Goal: Register for event/course

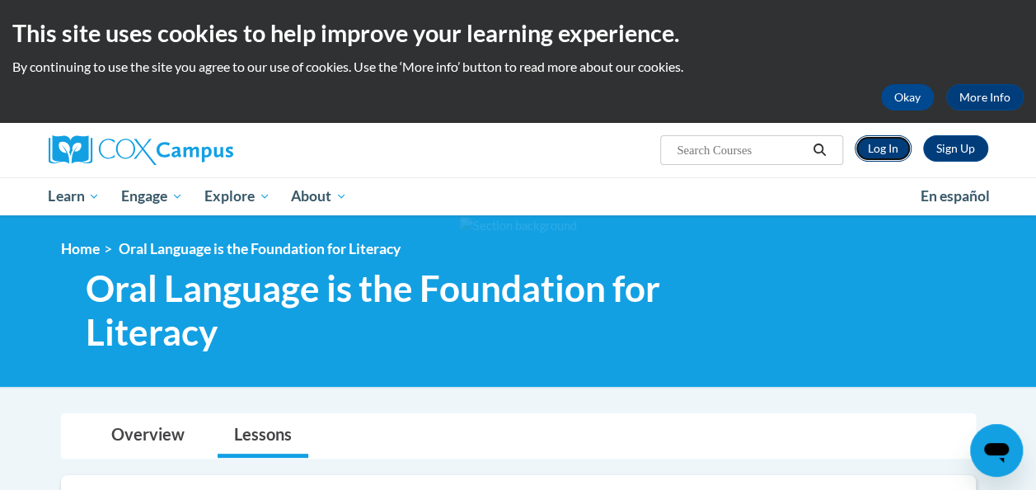
click at [886, 150] on link "Log In" at bounding box center [883, 148] width 57 height 26
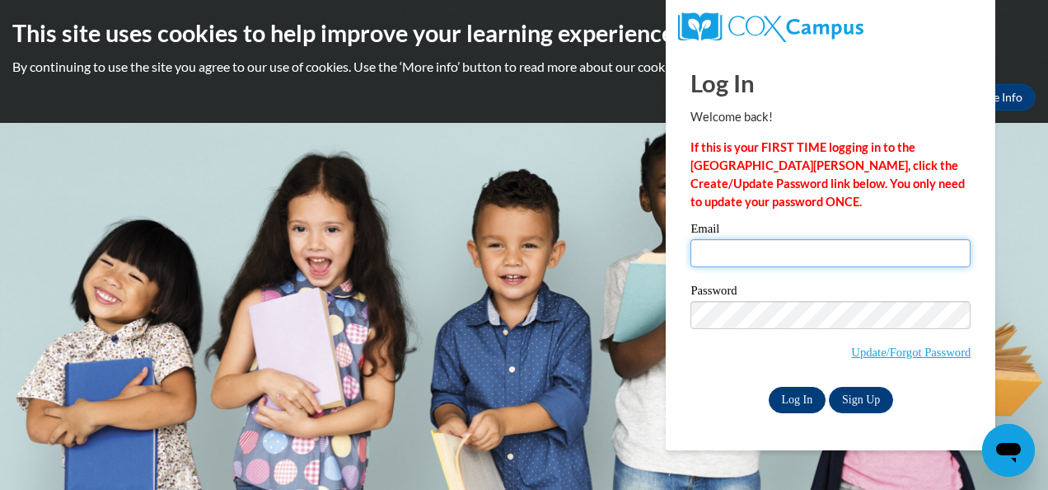
type input "brian.holm@trschools.k12.wi.us"
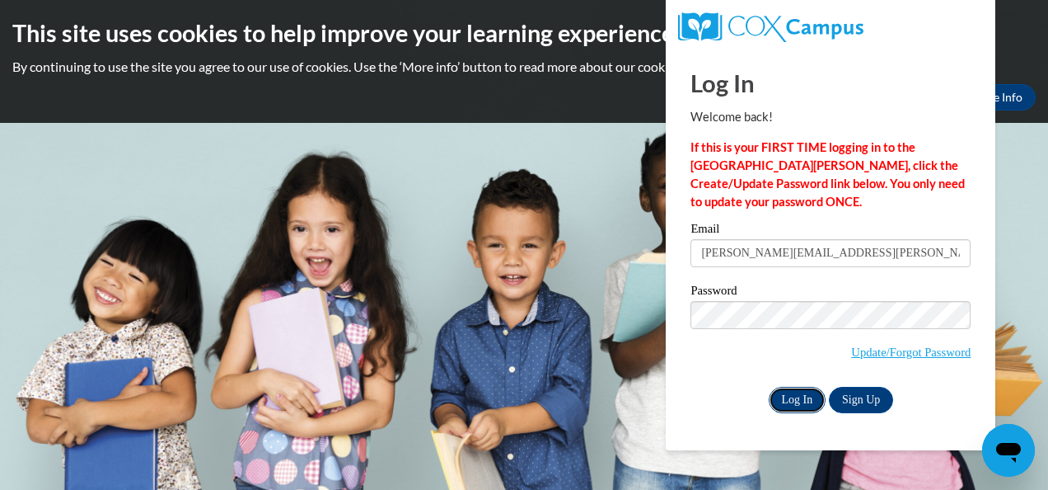
click at [790, 408] on input "Log In" at bounding box center [798, 400] width 58 height 26
click at [790, 402] on input "Log In" at bounding box center [798, 400] width 58 height 26
click at [804, 405] on input "Log In" at bounding box center [798, 400] width 58 height 26
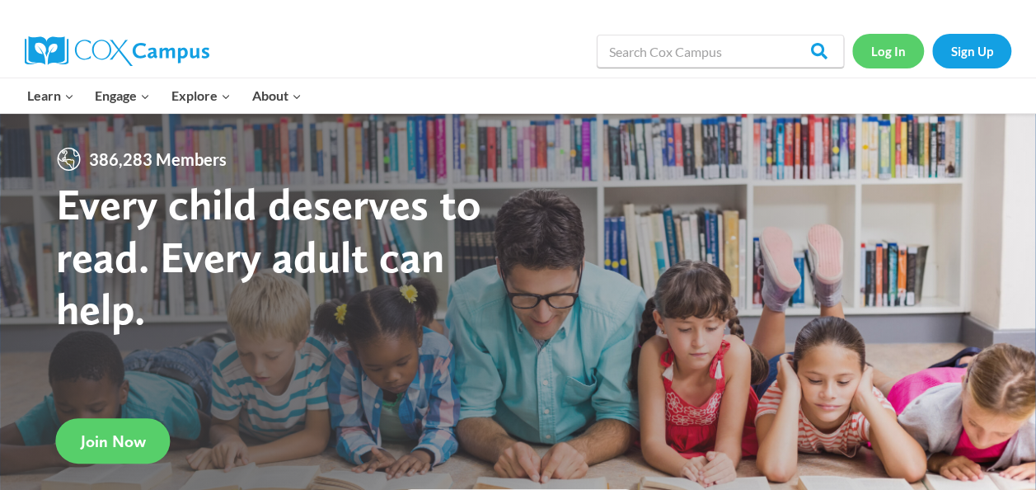
click at [892, 54] on link "Log In" at bounding box center [888, 51] width 72 height 34
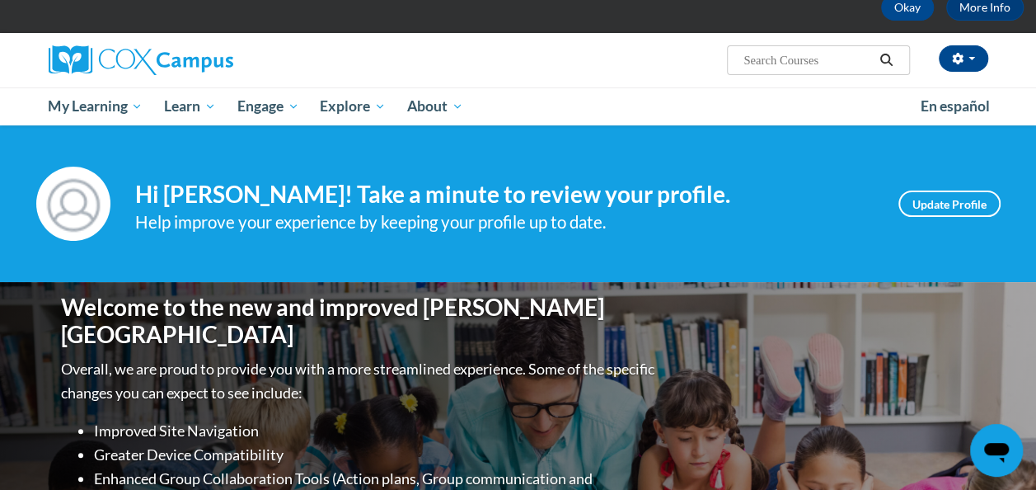
scroll to position [186, 0]
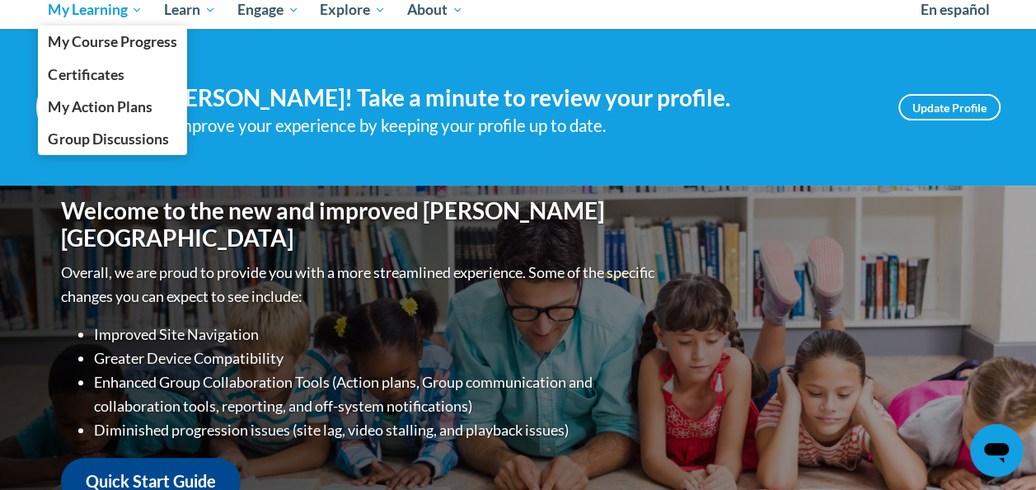
click at [115, 18] on span "My Learning" at bounding box center [95, 10] width 95 height 20
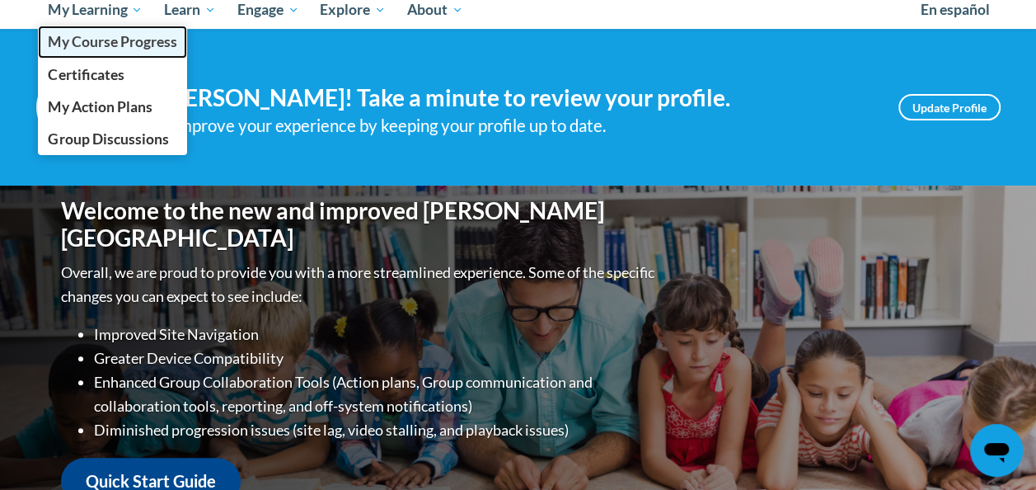
click at [120, 41] on span "My Course Progress" at bounding box center [112, 41] width 129 height 17
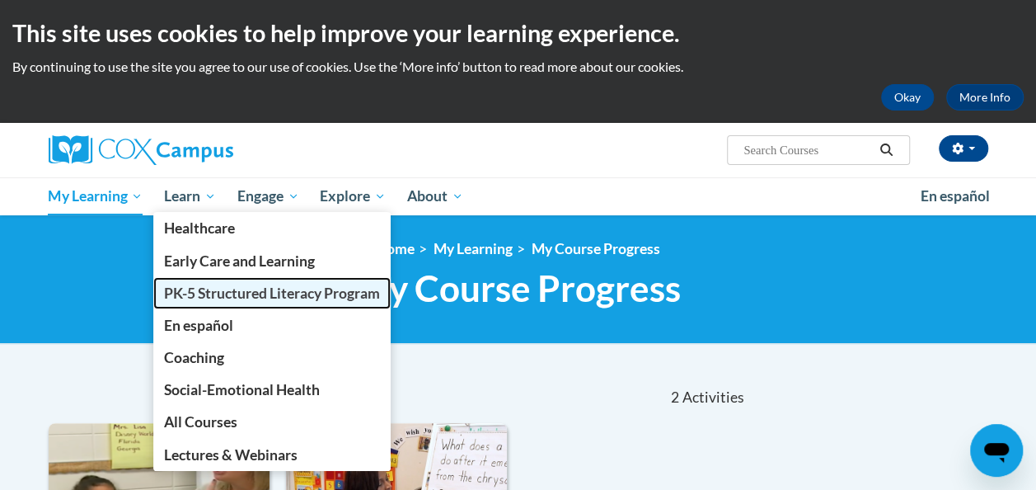
click at [227, 294] on span "PK-5 Structured Literacy Program" at bounding box center [272, 292] width 216 height 17
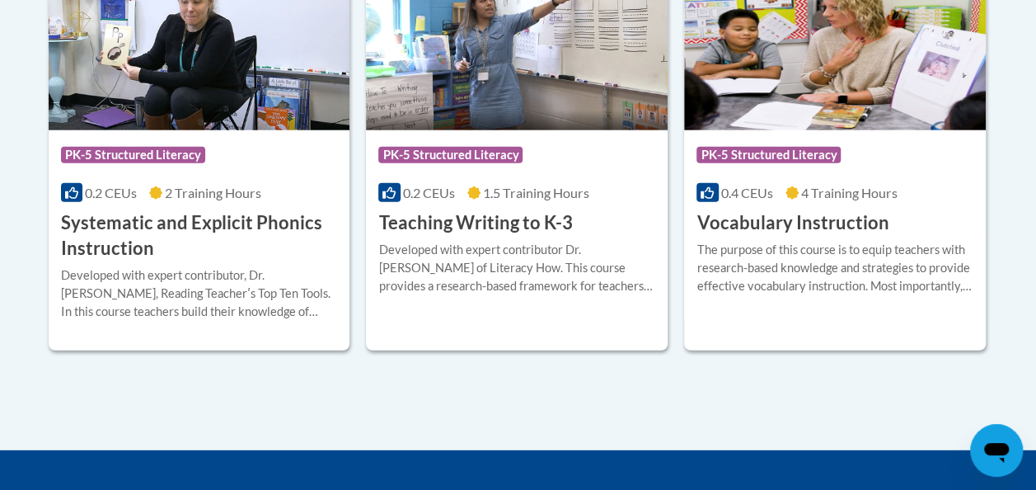
scroll to position [2059, 0]
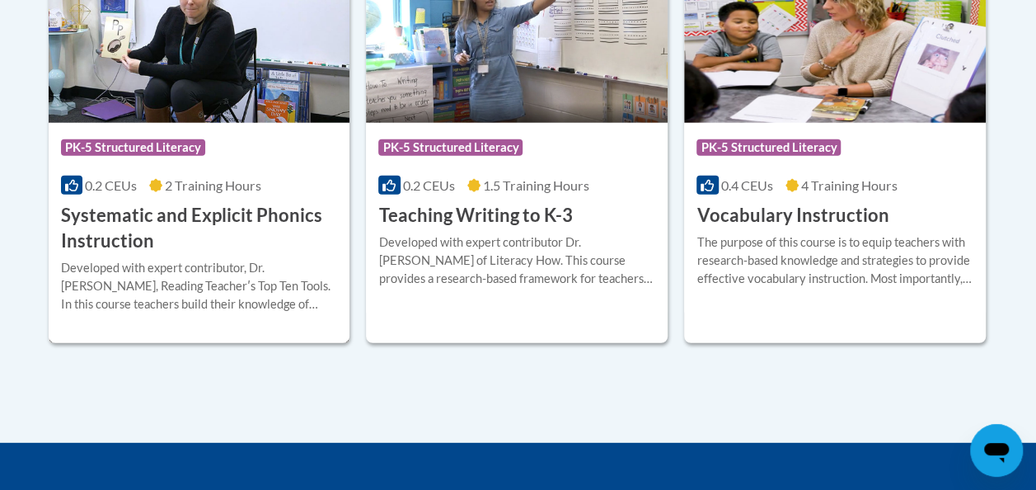
click at [213, 215] on h3 "Systematic and Explicit Phonics Instruction" at bounding box center [199, 228] width 277 height 51
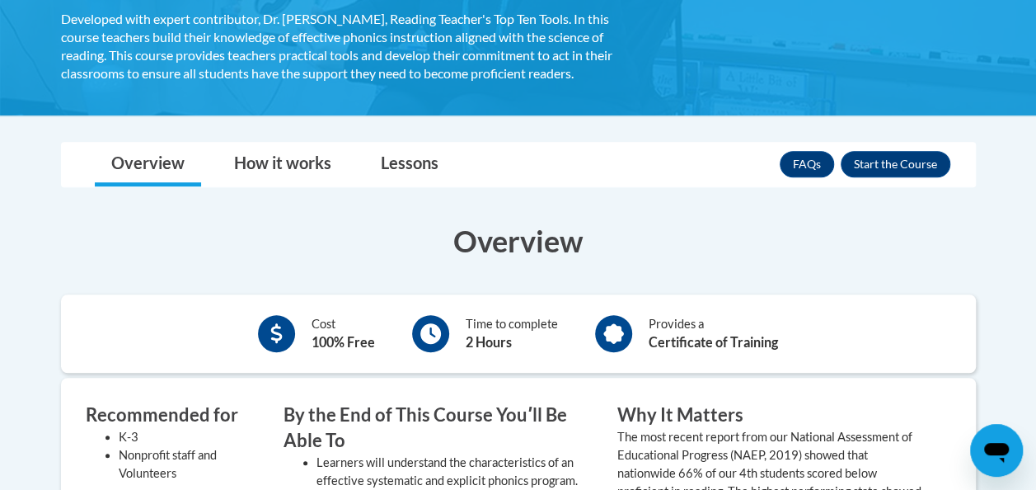
scroll to position [377, 0]
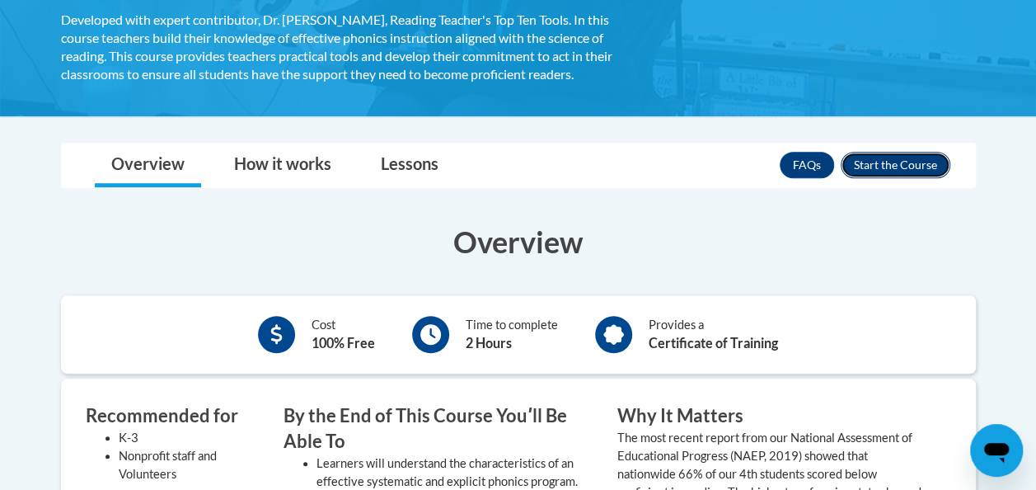
click at [875, 171] on button "Enroll" at bounding box center [896, 165] width 110 height 26
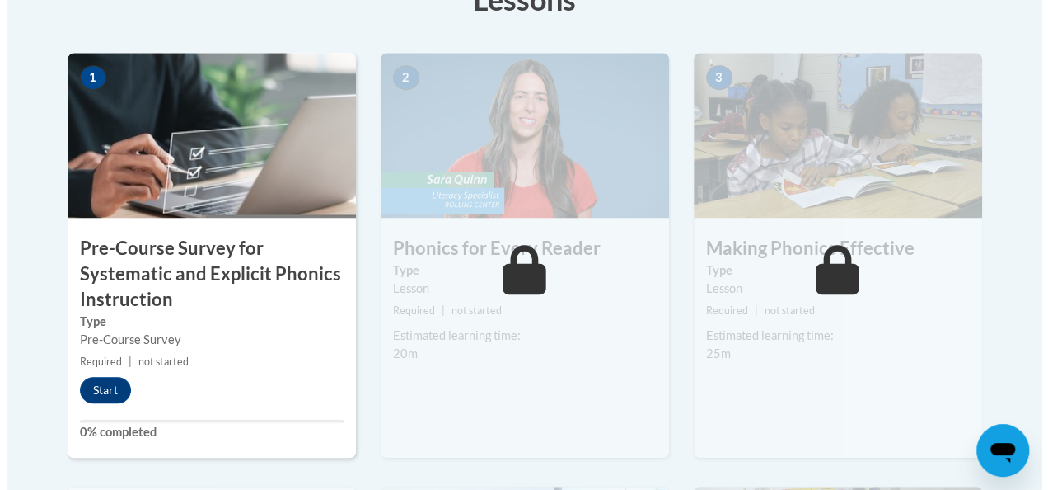
scroll to position [541, 0]
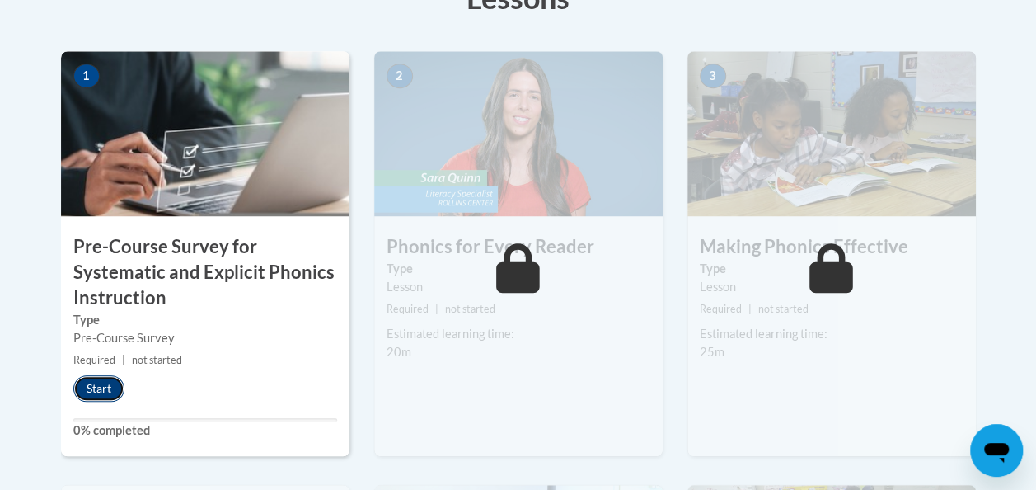
click at [92, 396] on button "Start" at bounding box center [98, 388] width 51 height 26
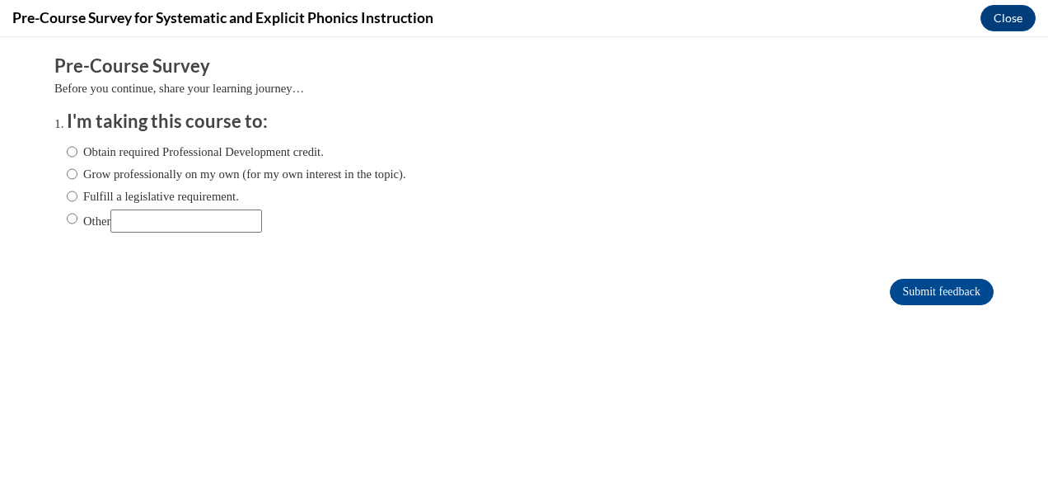
scroll to position [0, 0]
click at [67, 193] on input "Fulfill a legislative requirement." at bounding box center [72, 196] width 11 height 18
radio input "true"
click at [926, 300] on input "Submit feedback" at bounding box center [942, 292] width 104 height 26
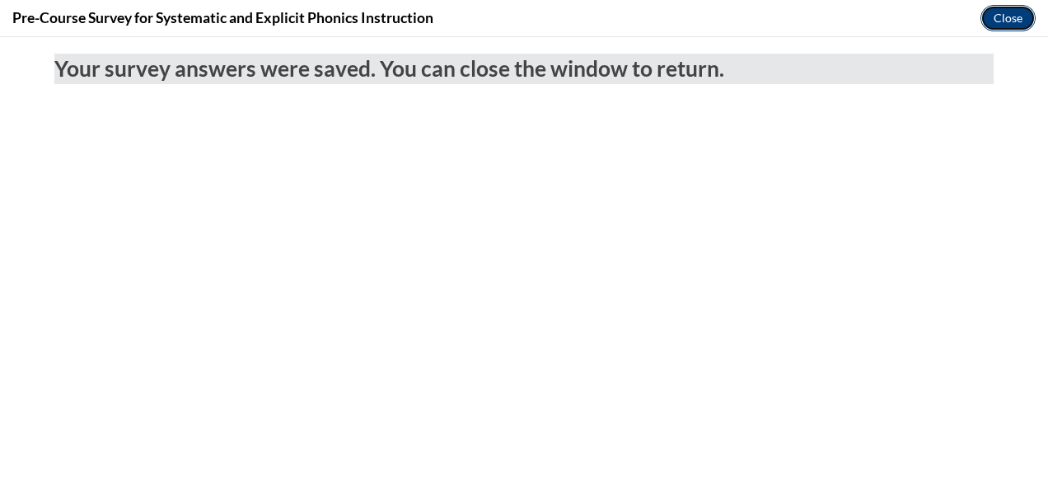
click at [1004, 10] on button "Close" at bounding box center [1008, 18] width 55 height 26
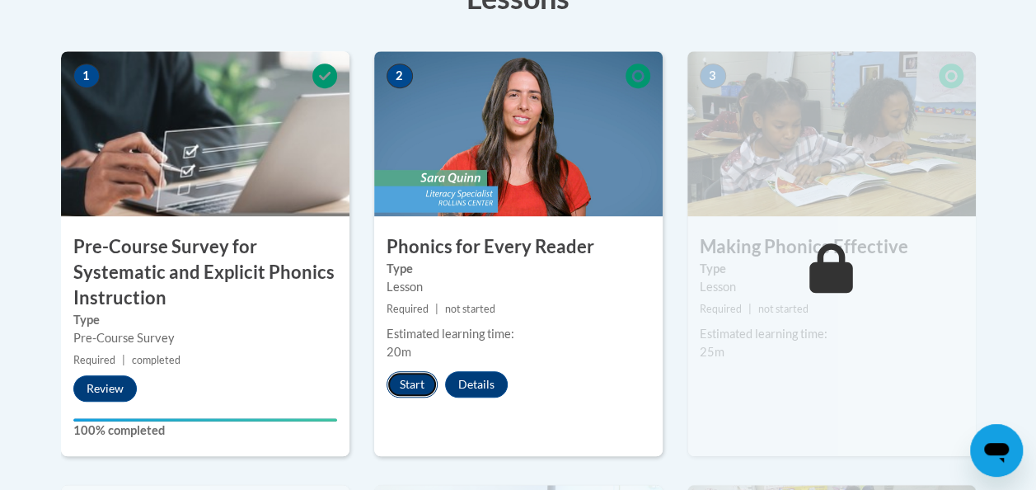
click at [410, 377] on button "Start" at bounding box center [412, 384] width 51 height 26
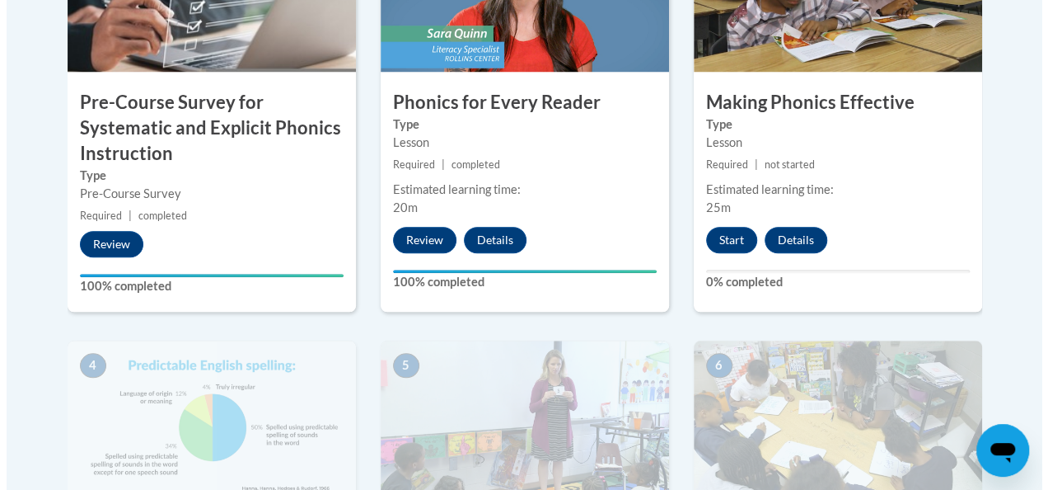
scroll to position [702, 0]
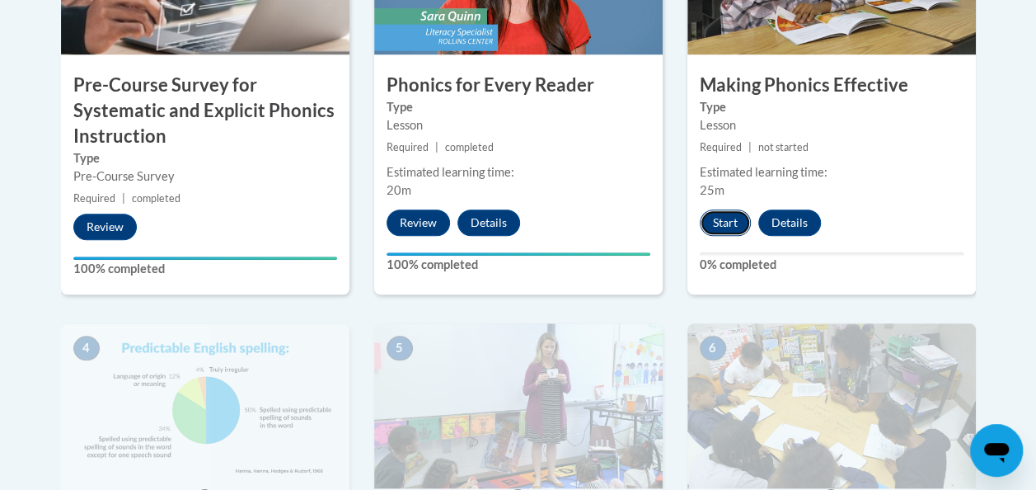
click at [734, 212] on button "Start" at bounding box center [725, 222] width 51 height 26
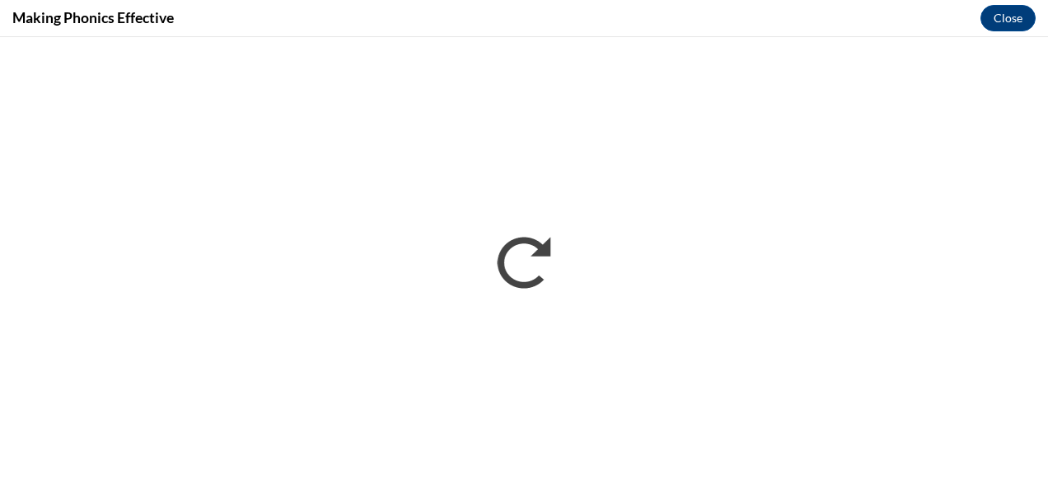
scroll to position [0, 0]
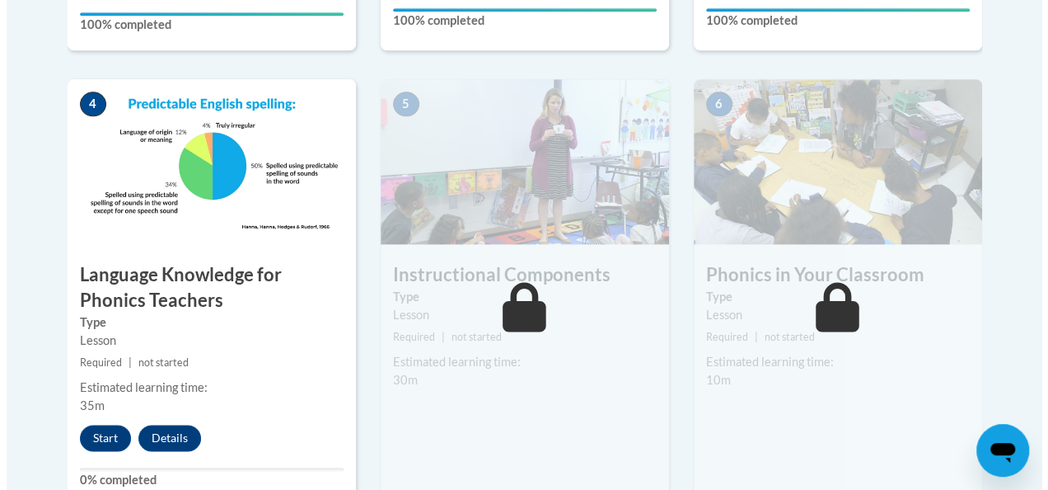
scroll to position [947, 0]
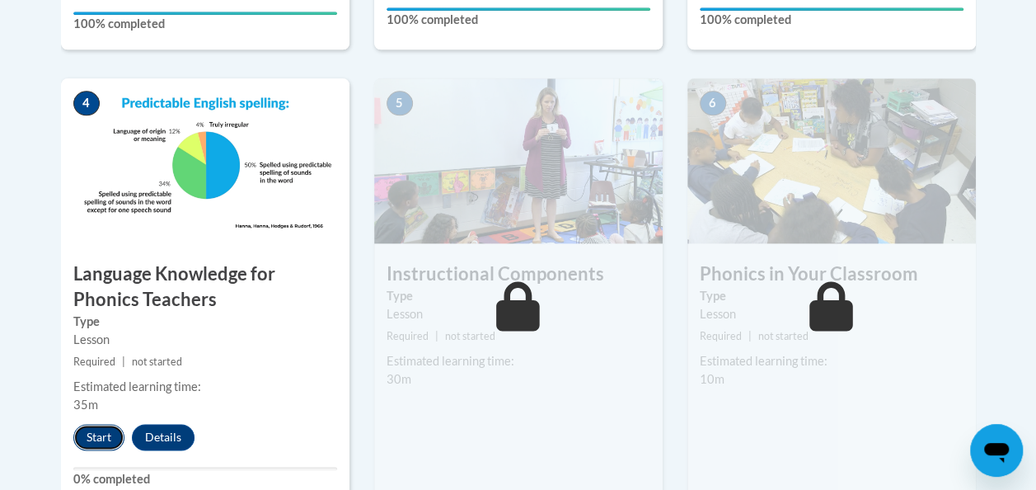
click at [79, 442] on button "Start" at bounding box center [98, 437] width 51 height 26
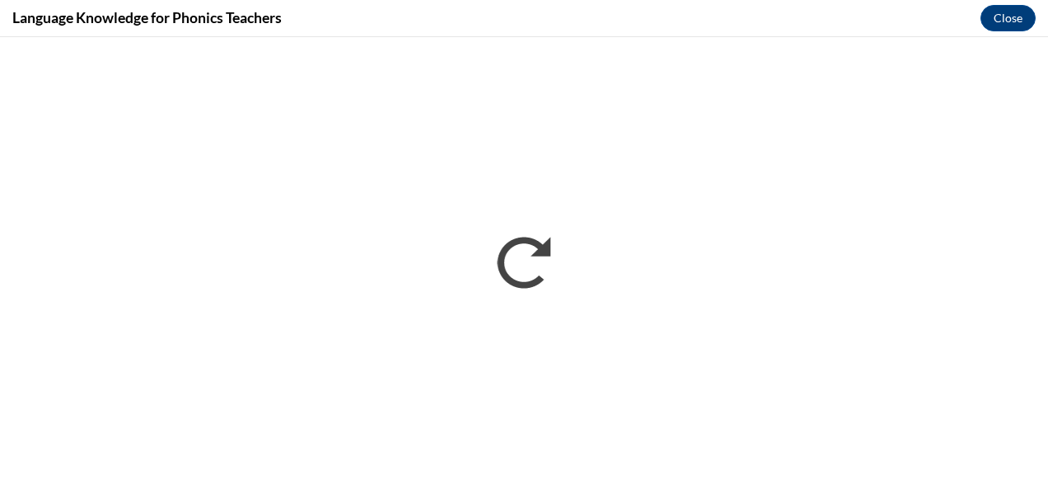
scroll to position [0, 0]
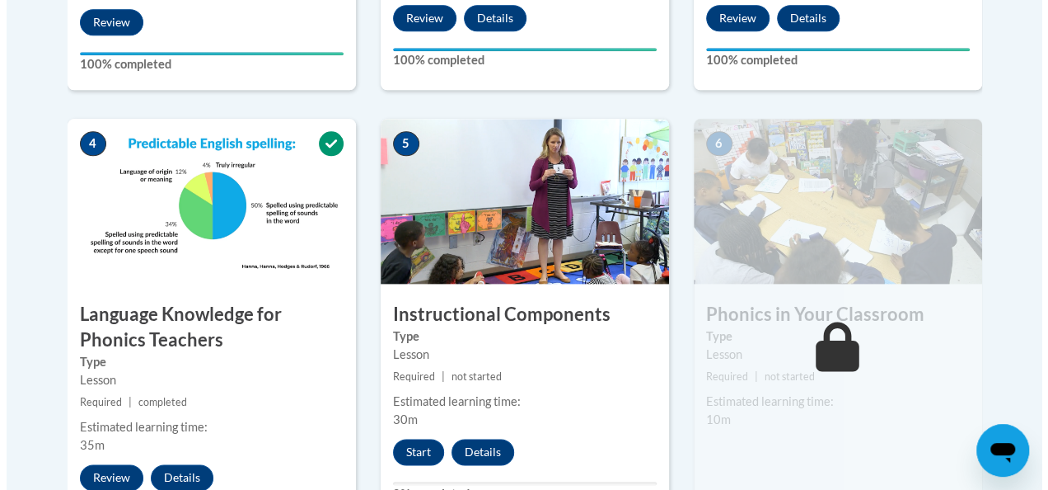
scroll to position [945, 0]
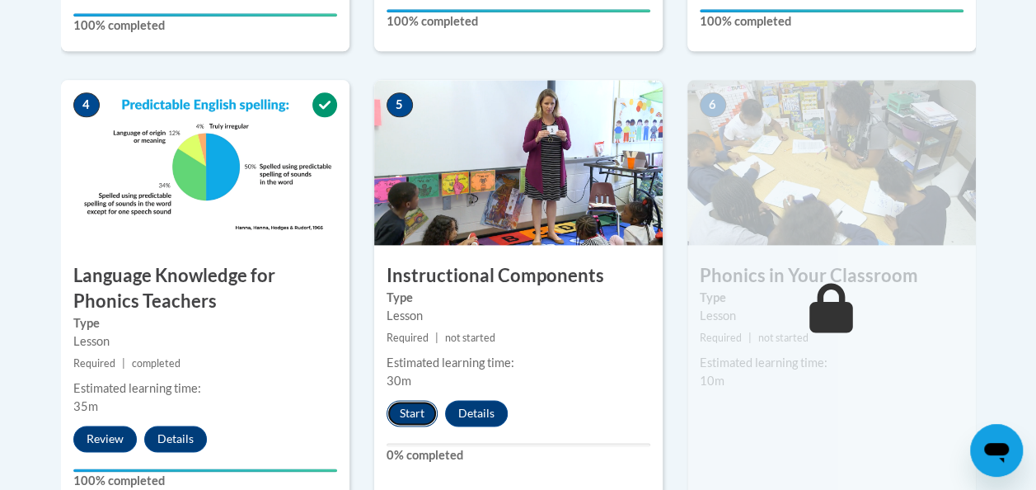
click at [396, 404] on button "Start" at bounding box center [412, 413] width 51 height 26
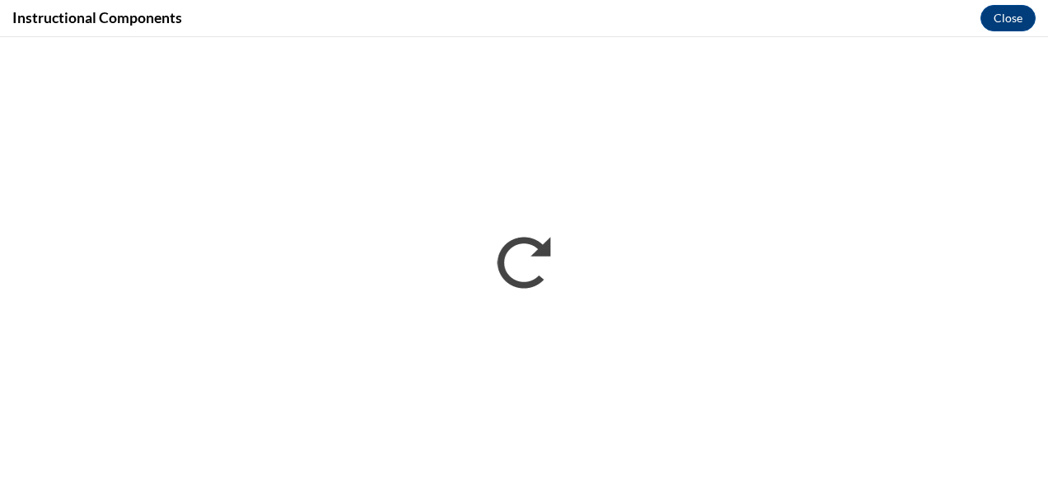
scroll to position [0, 0]
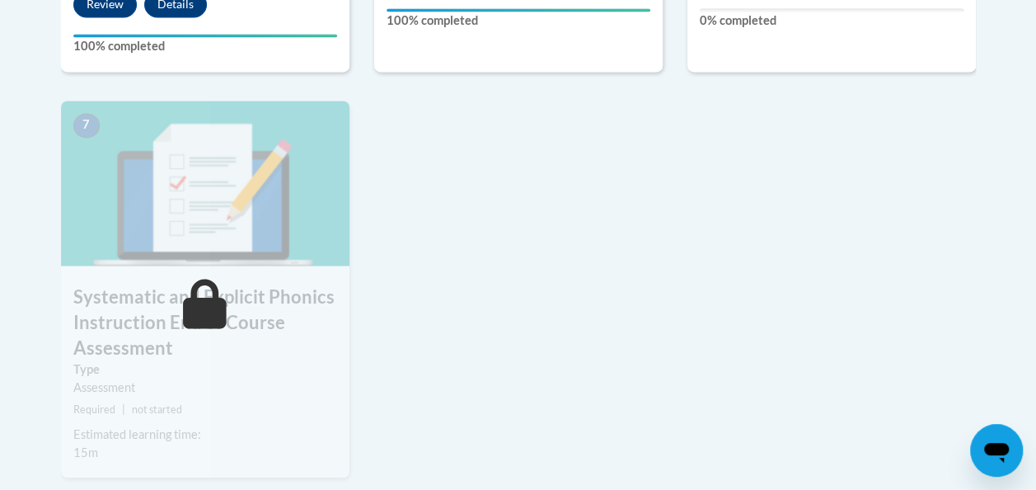
scroll to position [1381, 0]
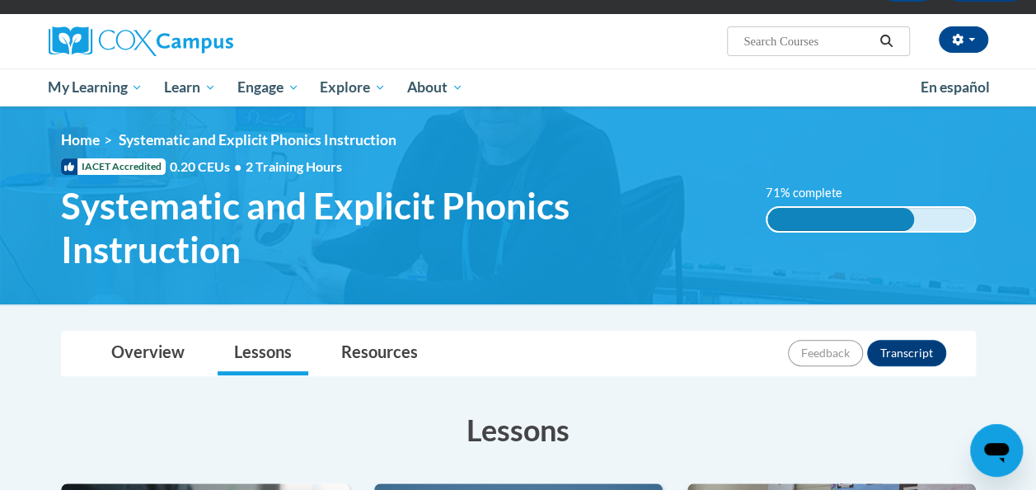
scroll to position [94, 0]
